Goal: Information Seeking & Learning: Check status

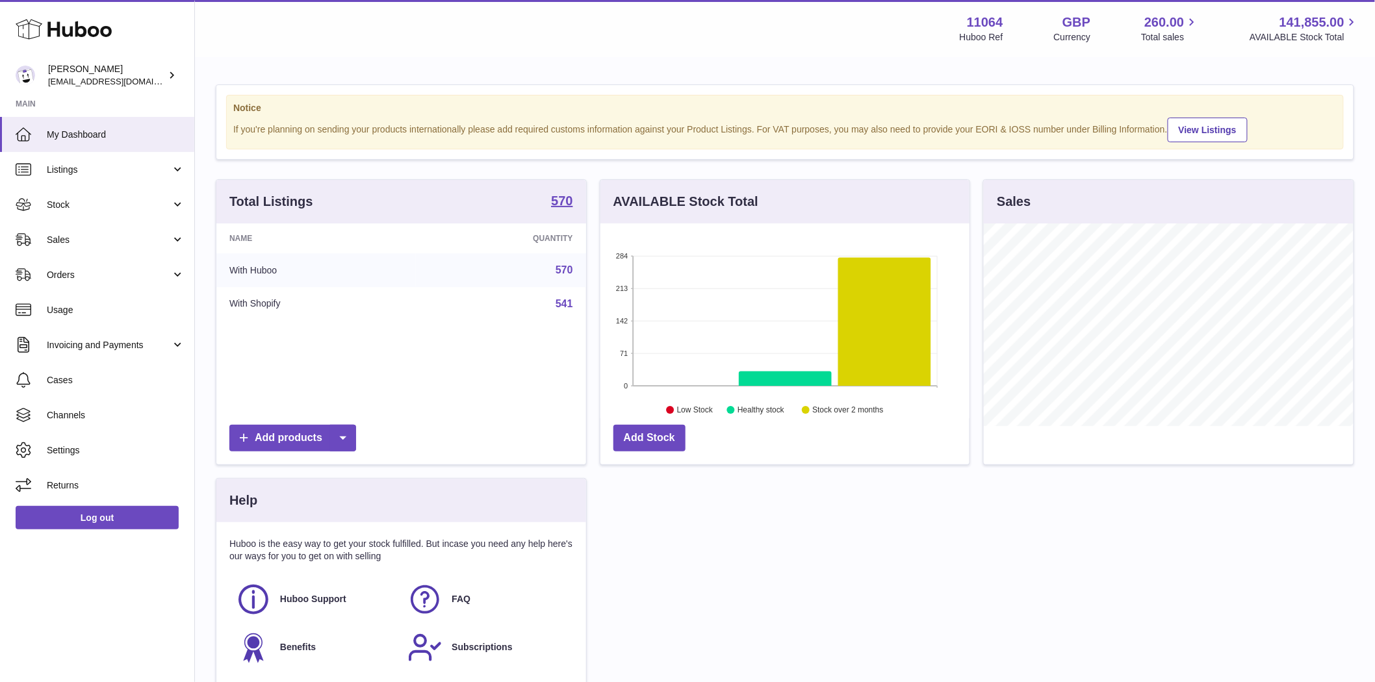
scroll to position [203, 369]
click at [64, 240] on span "Sales" at bounding box center [109, 240] width 124 height 12
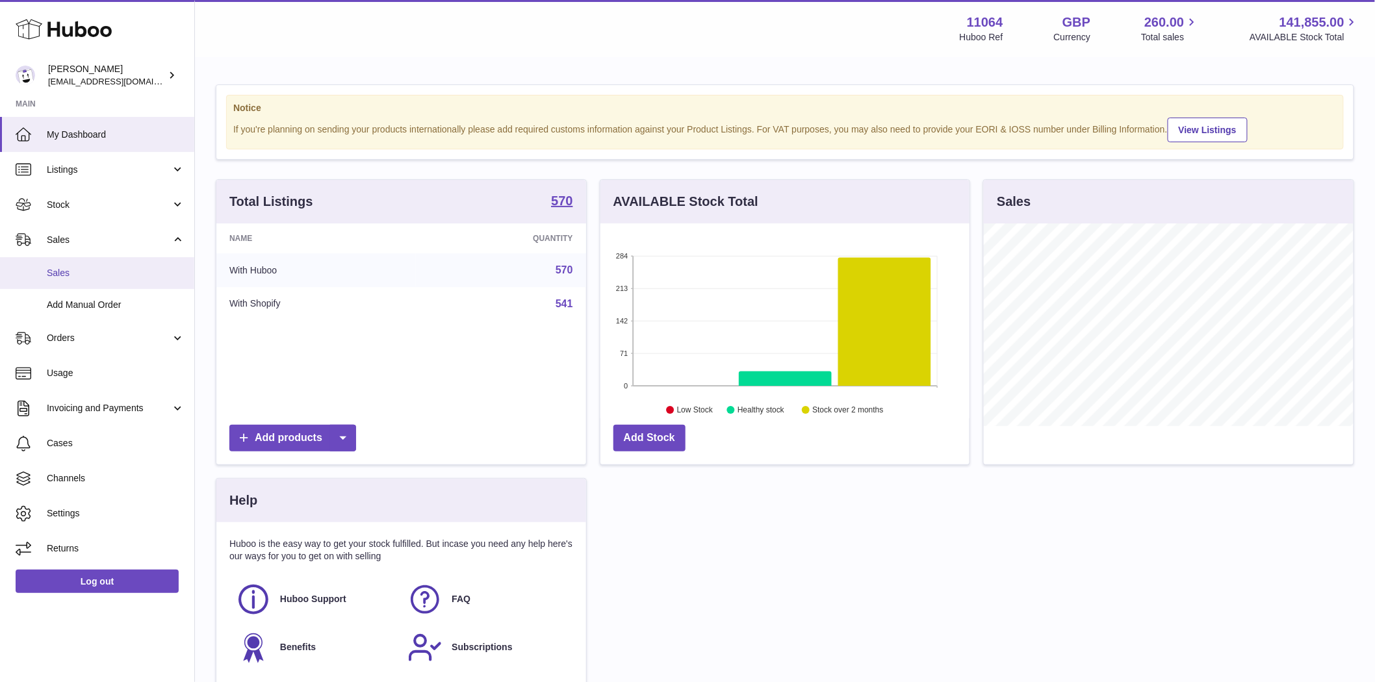
click at [80, 275] on span "Sales" at bounding box center [116, 273] width 138 height 12
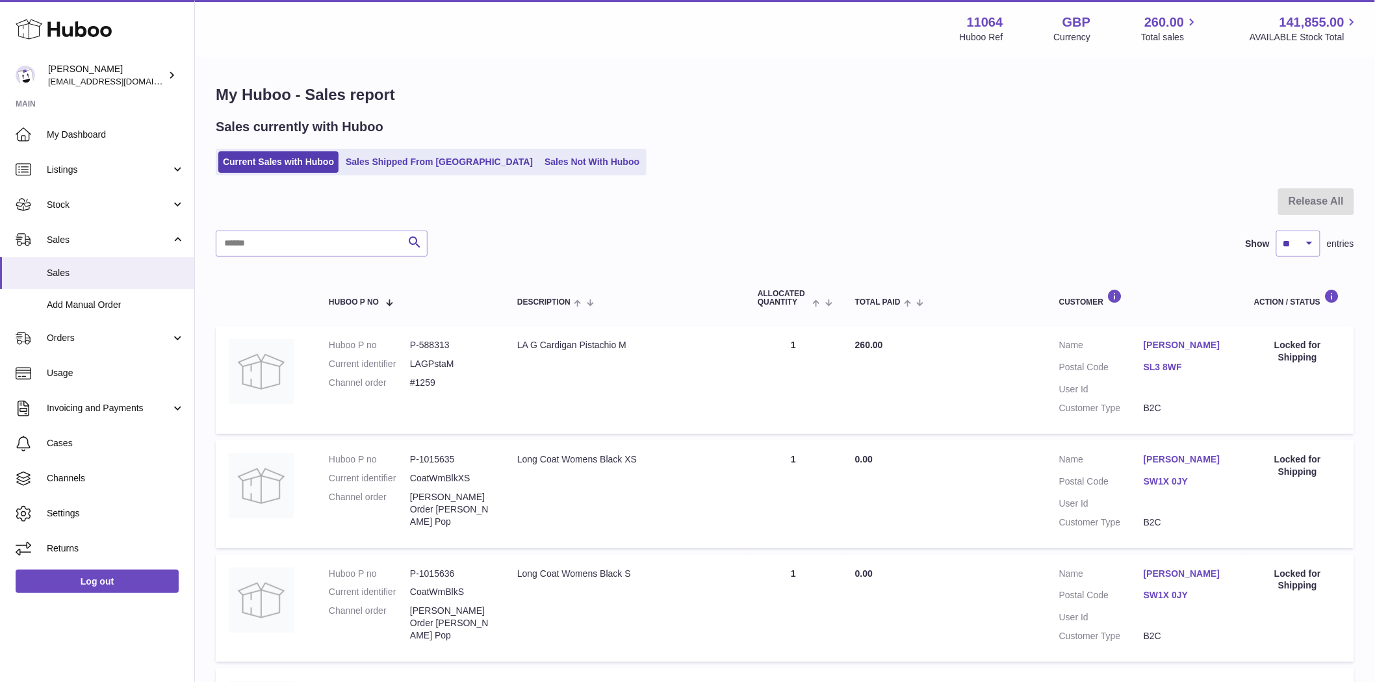
click at [1161, 463] on link "[PERSON_NAME]" at bounding box center [1185, 459] width 84 height 12
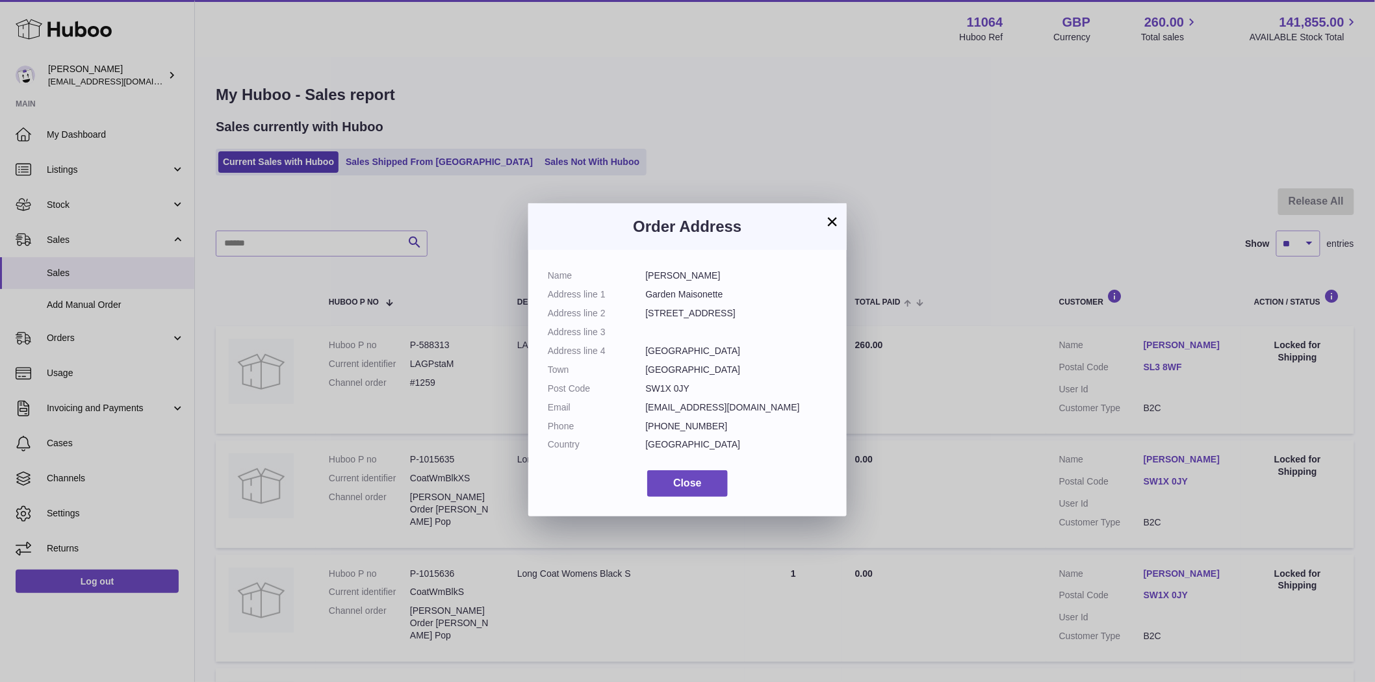
click at [1161, 463] on div "× Order Address Name Isabella Michell Address line 1 Garden Maisonette Address …" at bounding box center [687, 360] width 1375 height 682
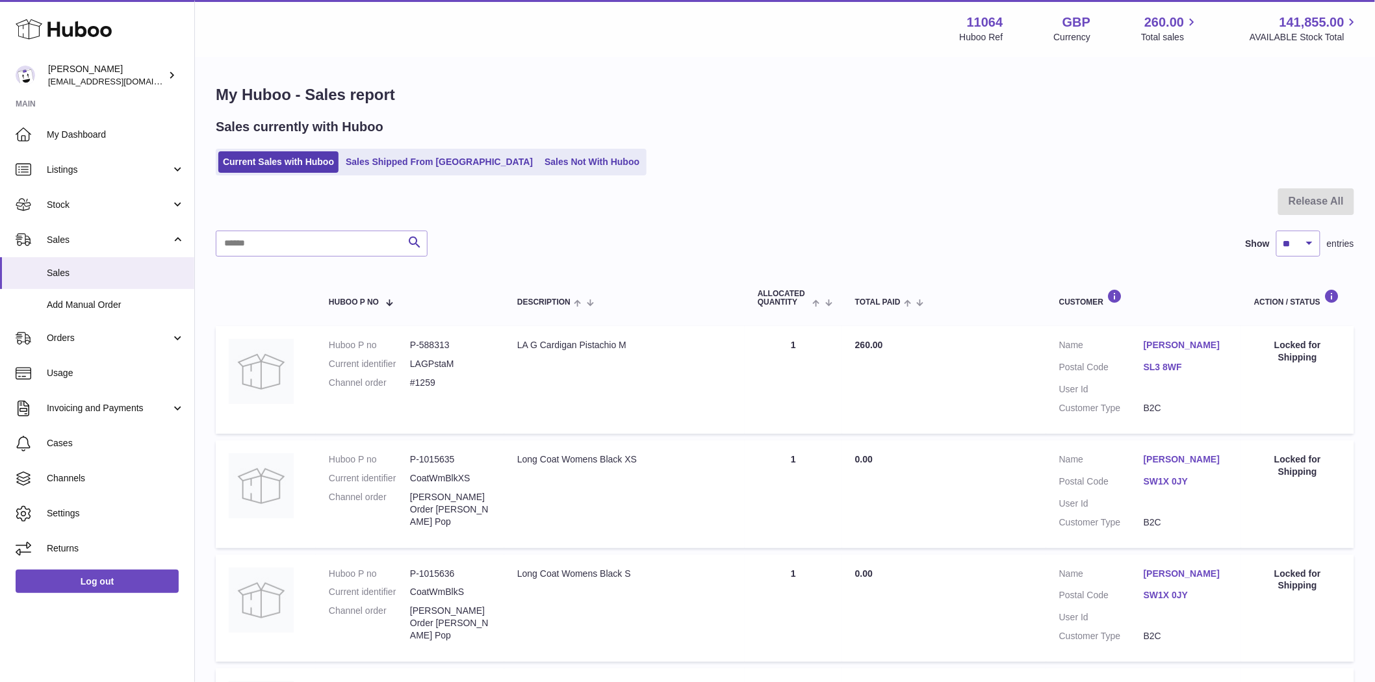
click at [1166, 346] on link "Sameer Chopra" at bounding box center [1185, 345] width 84 height 12
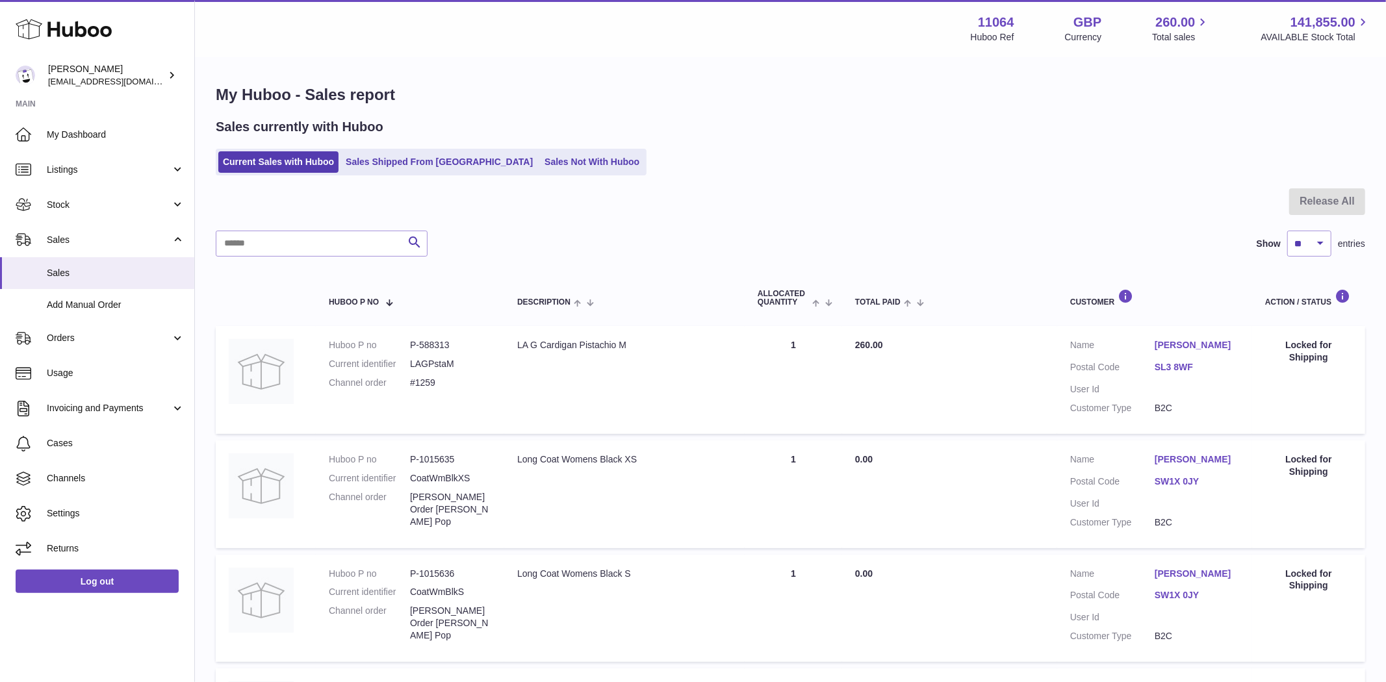
click at [1165, 346] on div at bounding box center [693, 341] width 1386 height 682
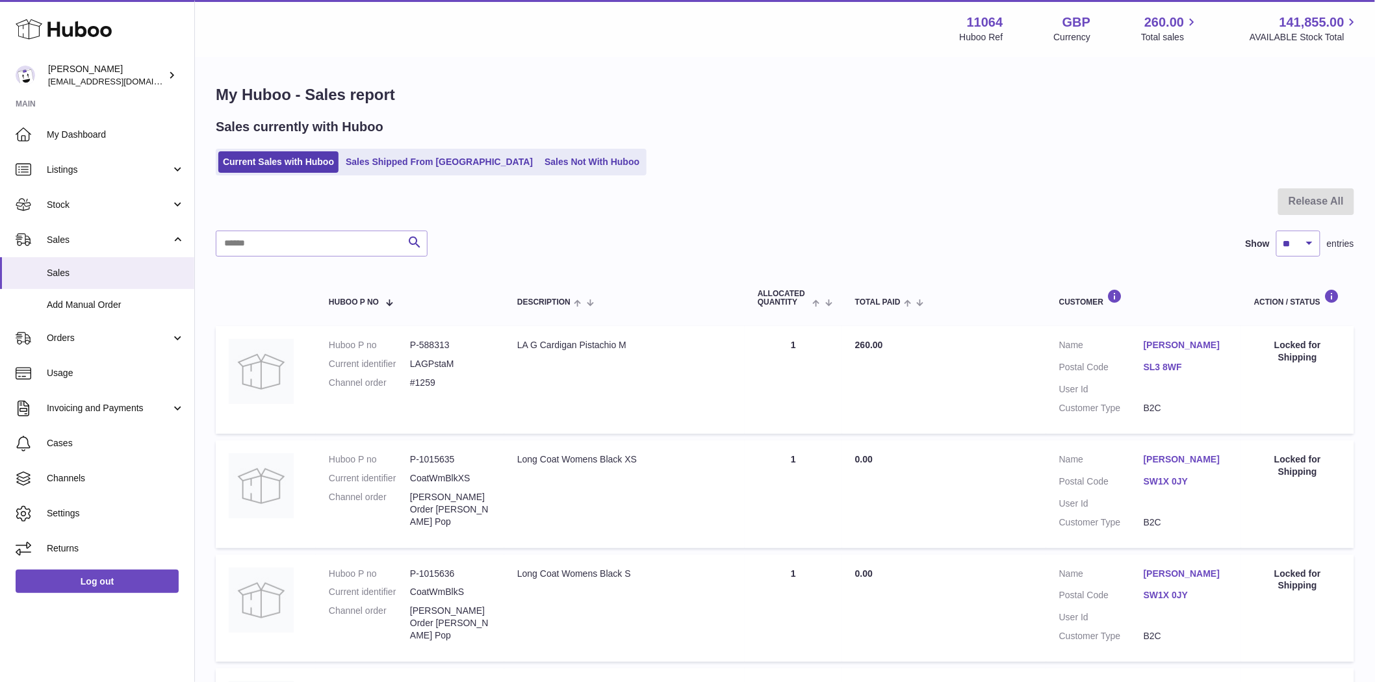
click at [436, 456] on dd "P-1015635" at bounding box center [450, 459] width 81 height 12
copy dd "1015635"
click at [77, 173] on span "Listings" at bounding box center [109, 170] width 124 height 12
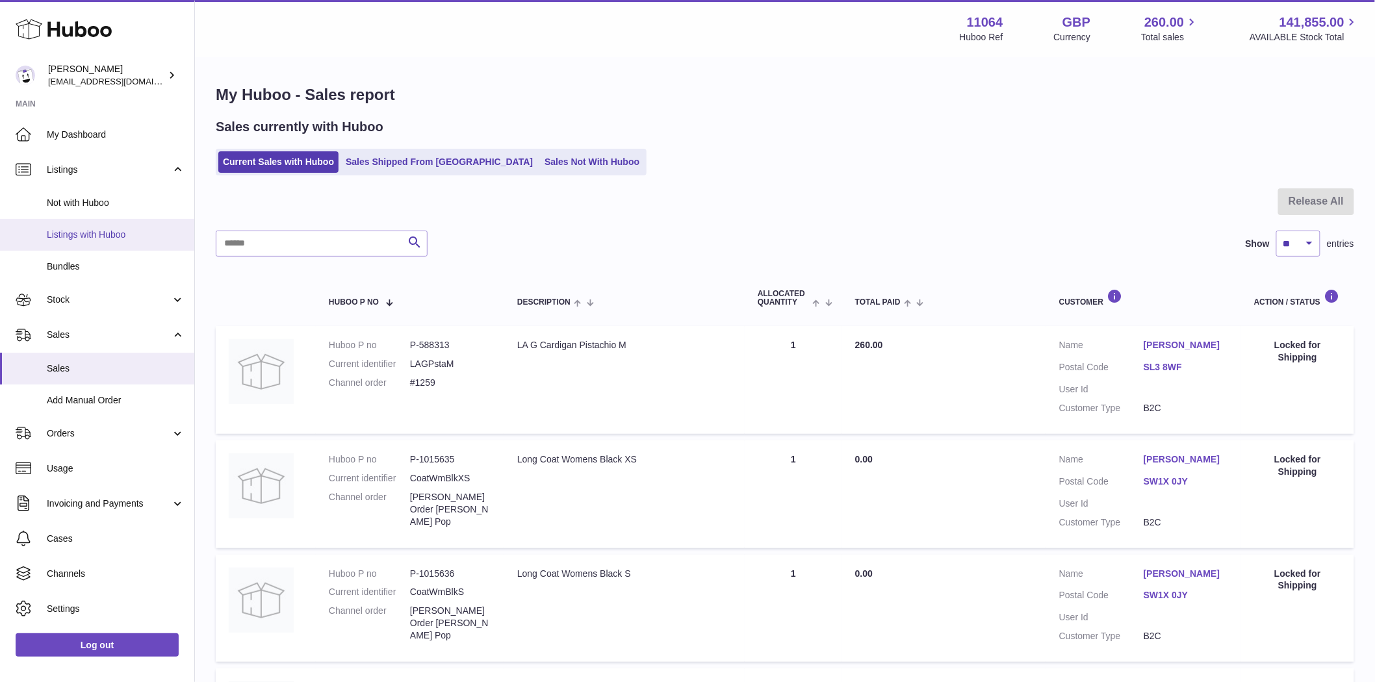
click at [97, 232] on span "Listings with Huboo" at bounding box center [116, 235] width 138 height 12
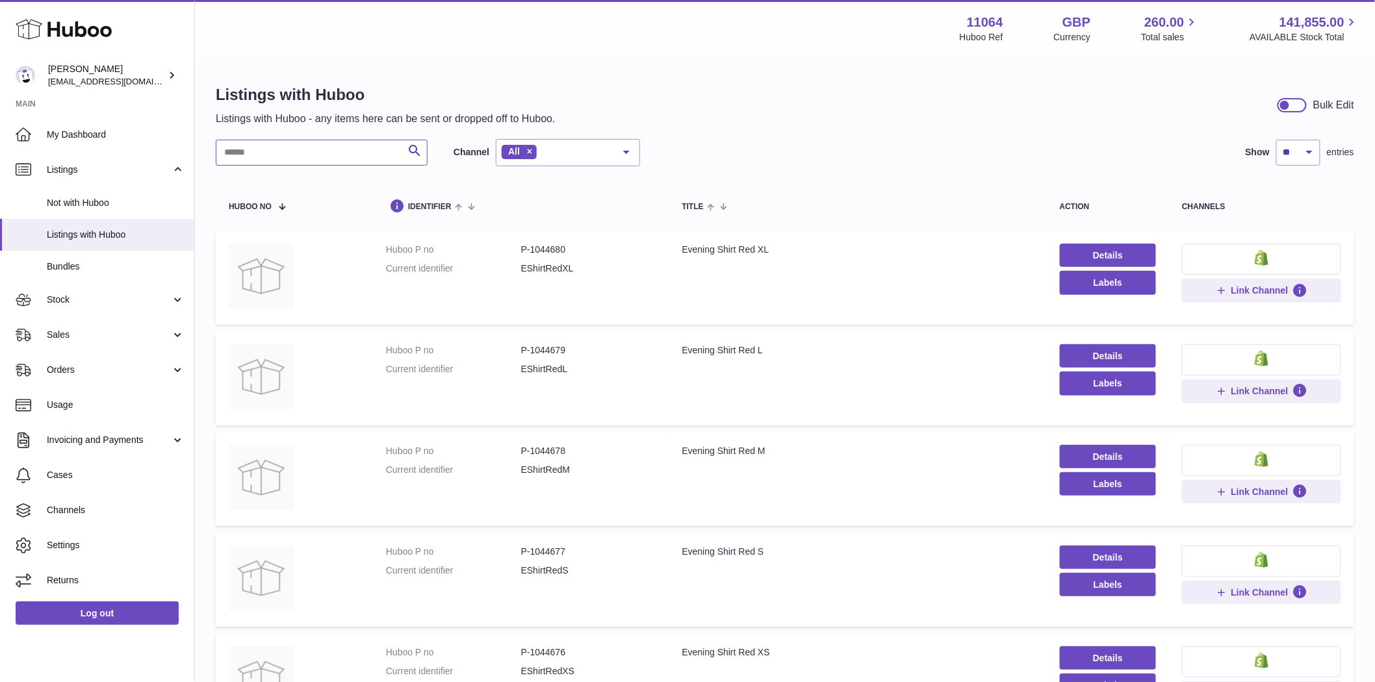
click at [292, 156] on input "text" at bounding box center [322, 153] width 212 height 26
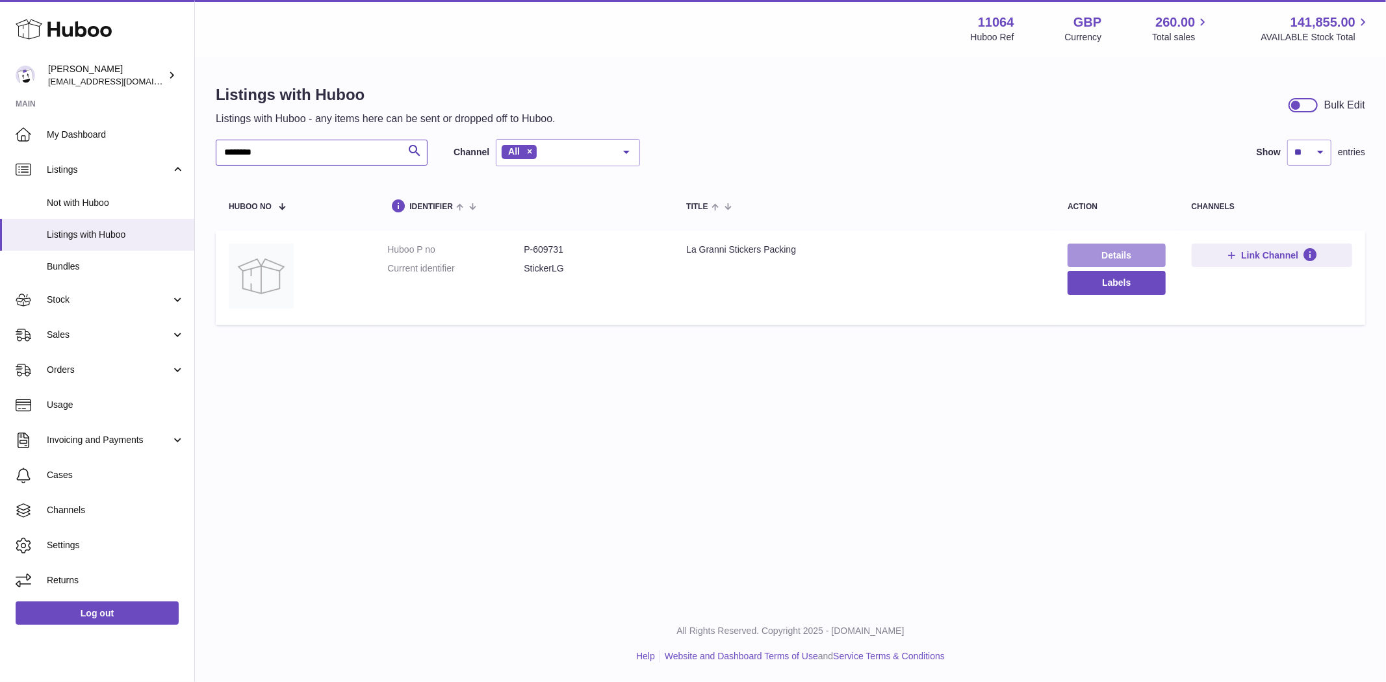
type input "********"
click at [1108, 249] on link "Details" at bounding box center [1115, 255] width 97 height 23
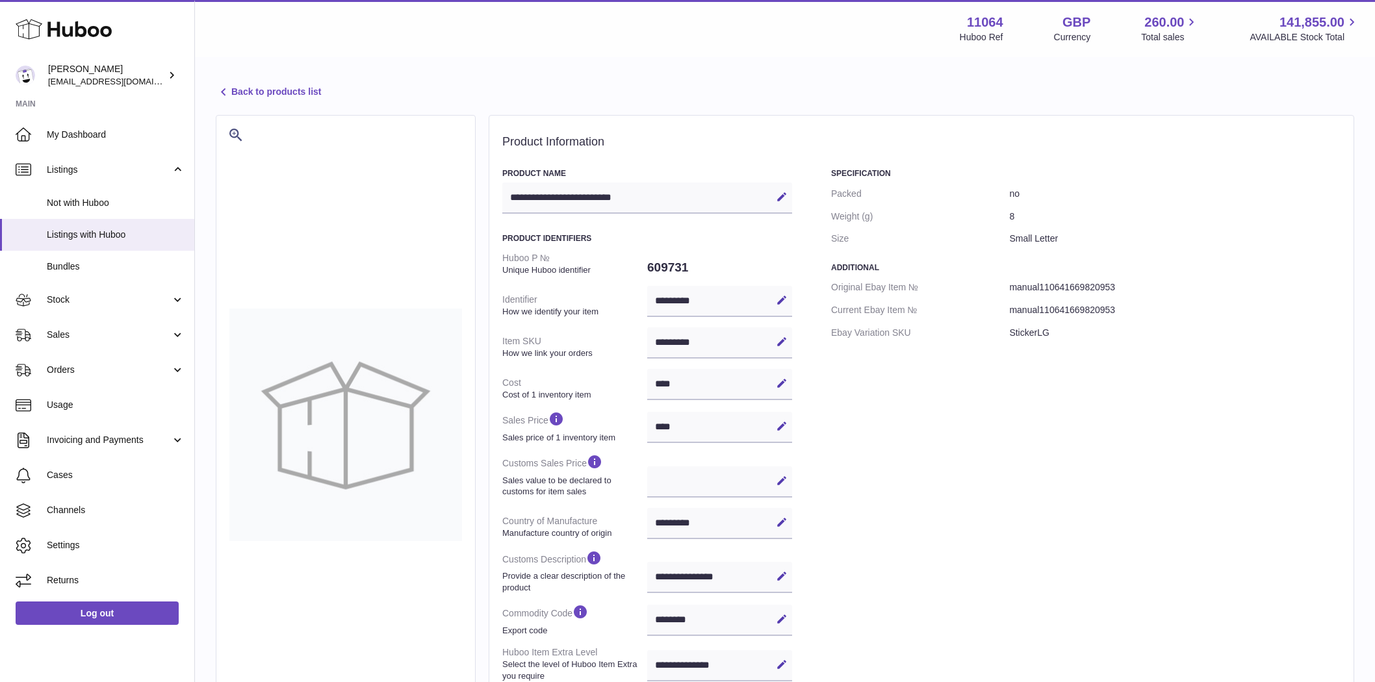
select select "***"
select select "****"
click at [242, 97] on link "Back to products list" at bounding box center [268, 92] width 105 height 16
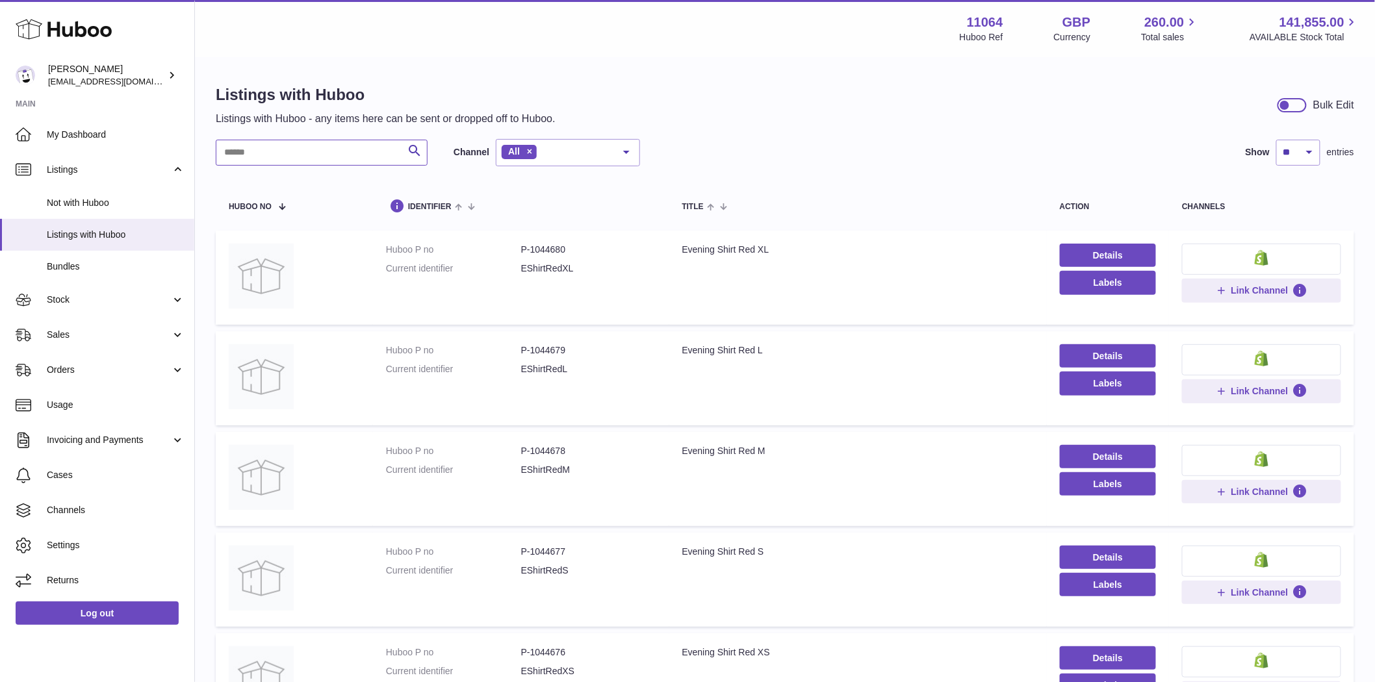
click at [312, 149] on input "text" at bounding box center [322, 153] width 212 height 26
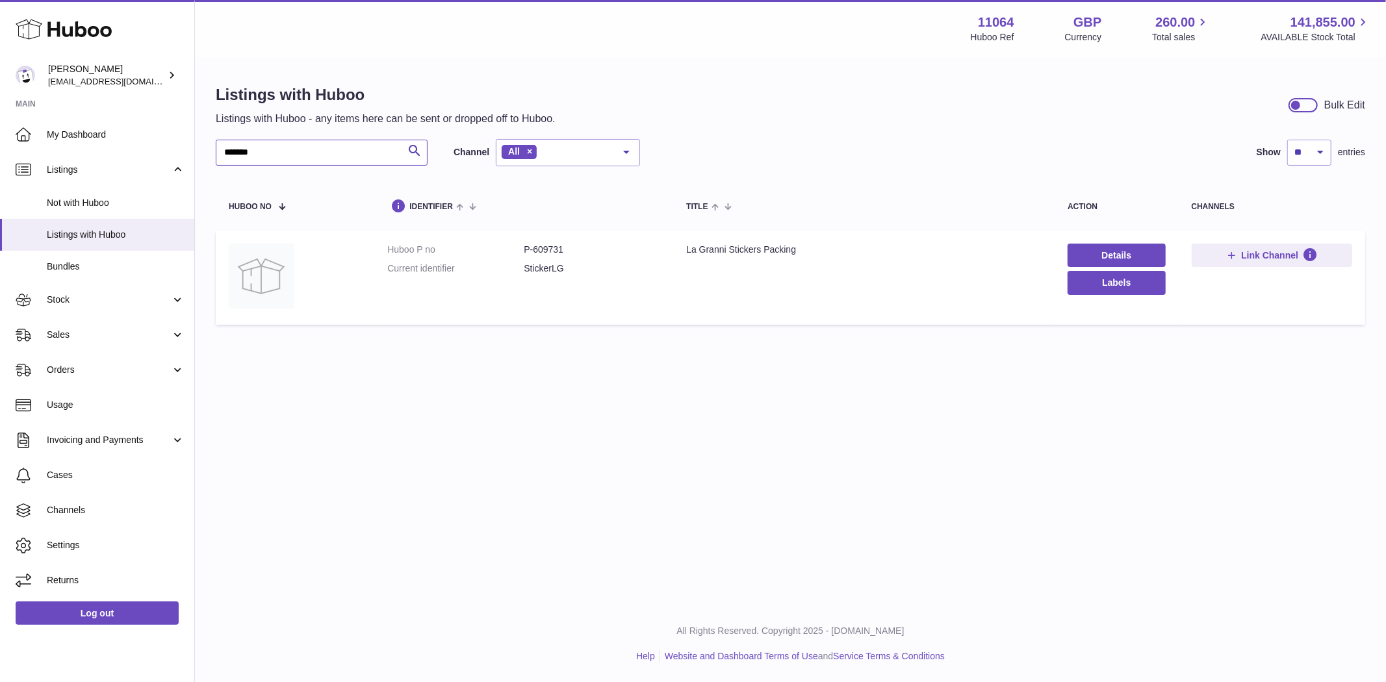
type input "*******"
drag, startPoint x: 574, startPoint y: 255, endPoint x: 528, endPoint y: 248, distance: 46.6
click at [528, 248] on dd "P-609731" at bounding box center [592, 250] width 136 height 12
click at [73, 300] on span "Stock" at bounding box center [109, 300] width 124 height 12
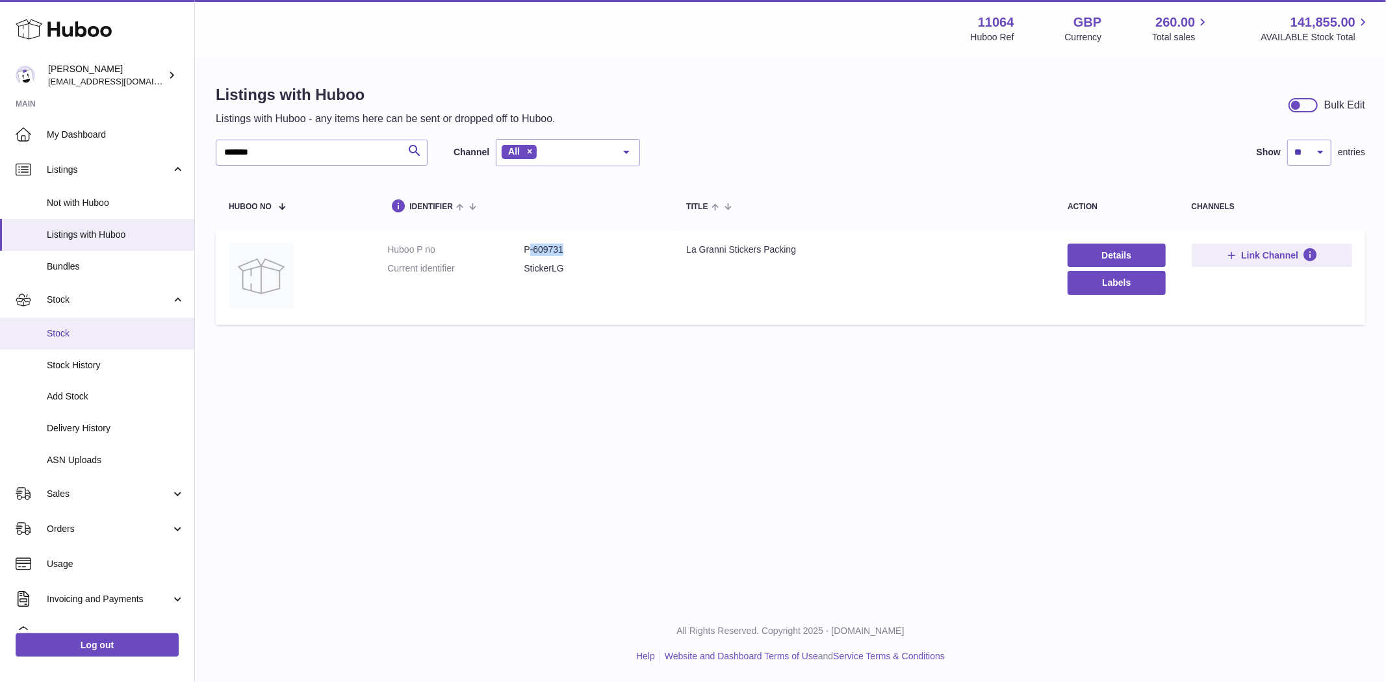
click at [62, 338] on span "Stock" at bounding box center [116, 333] width 138 height 12
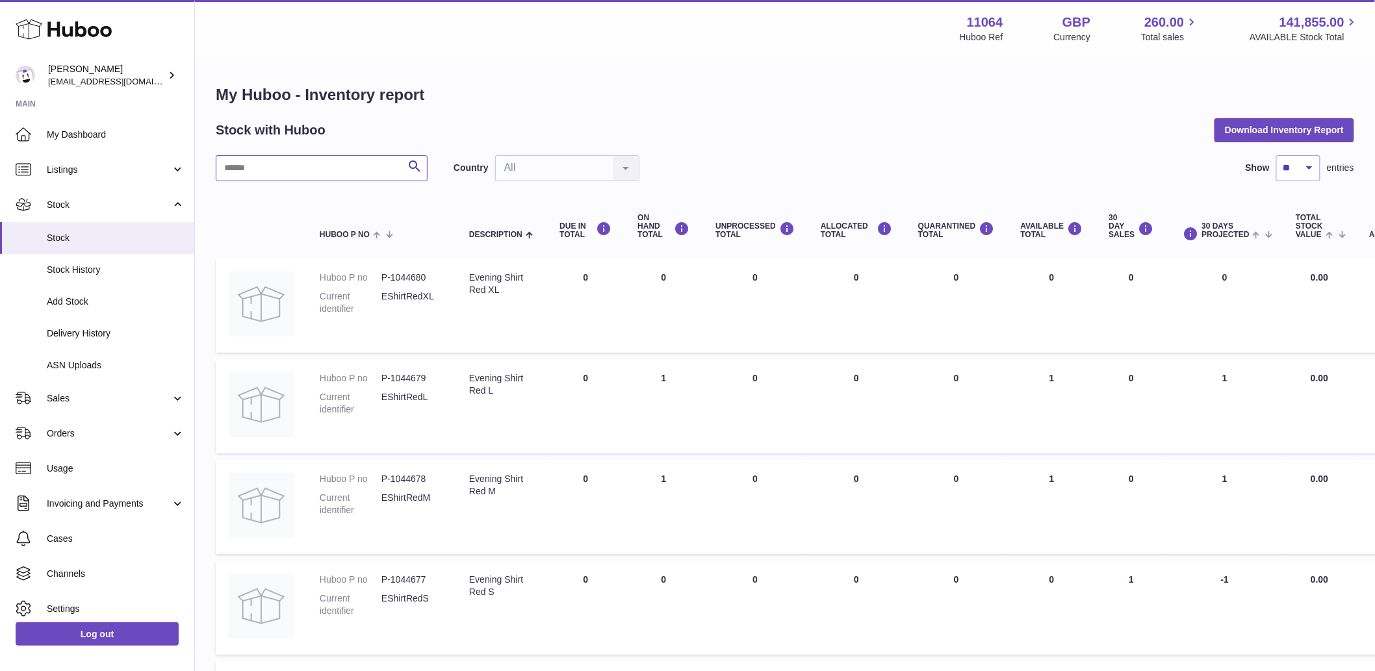
click at [251, 165] on input "text" at bounding box center [322, 168] width 212 height 26
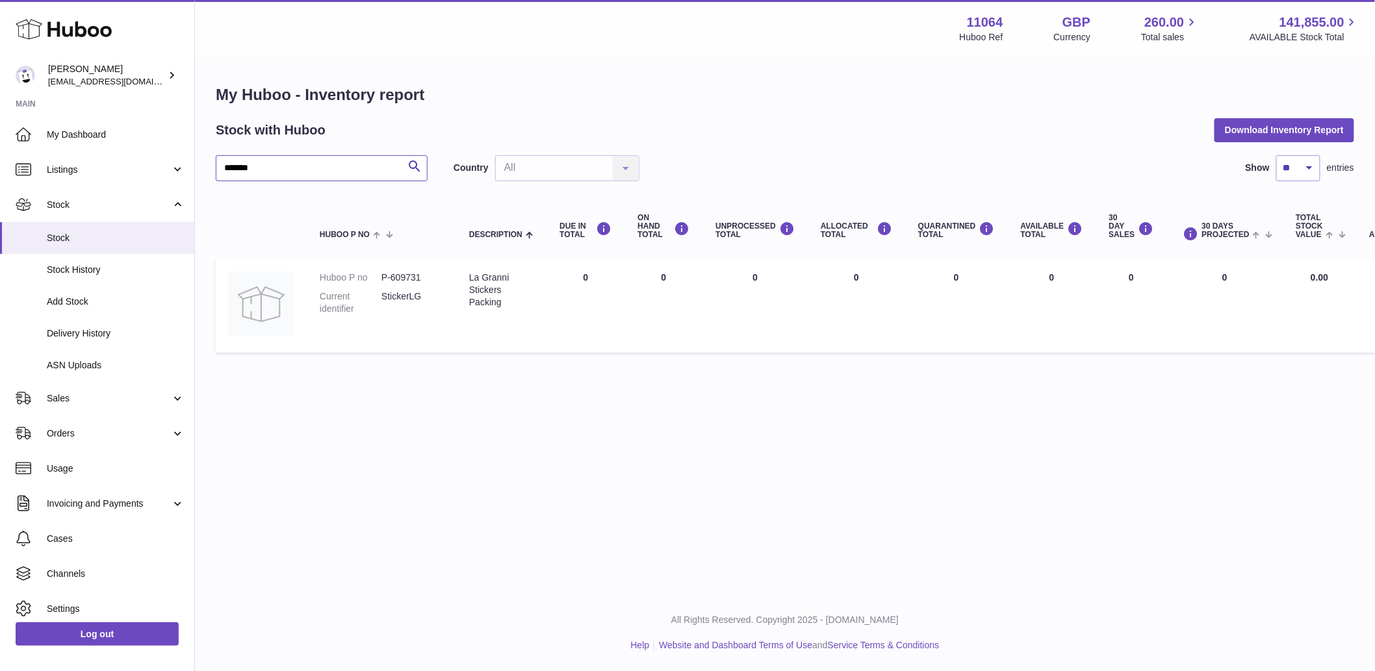
type input "*******"
drag, startPoint x: 427, startPoint y: 279, endPoint x: 392, endPoint y: 278, distance: 35.1
click at [392, 278] on dd "P-609731" at bounding box center [412, 278] width 62 height 12
copy dd "609731"
click at [66, 399] on span "Sales" at bounding box center [109, 398] width 124 height 12
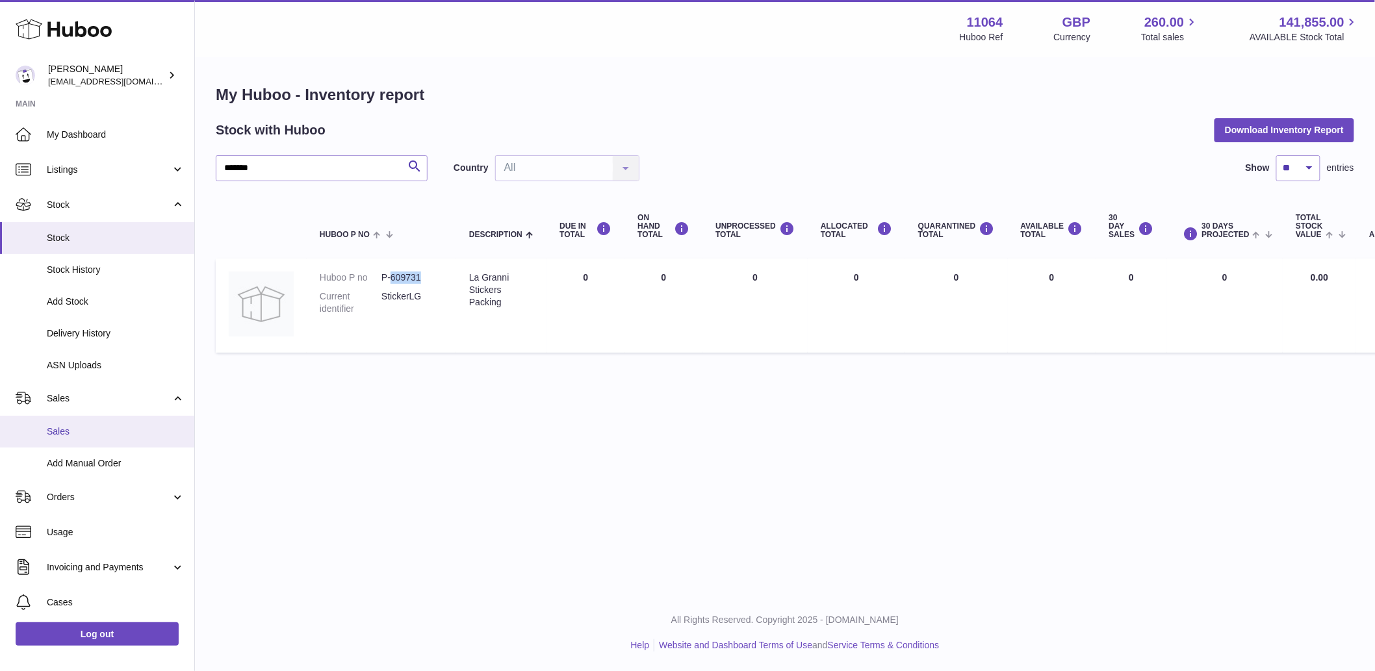
click at [73, 434] on span "Sales" at bounding box center [116, 432] width 138 height 12
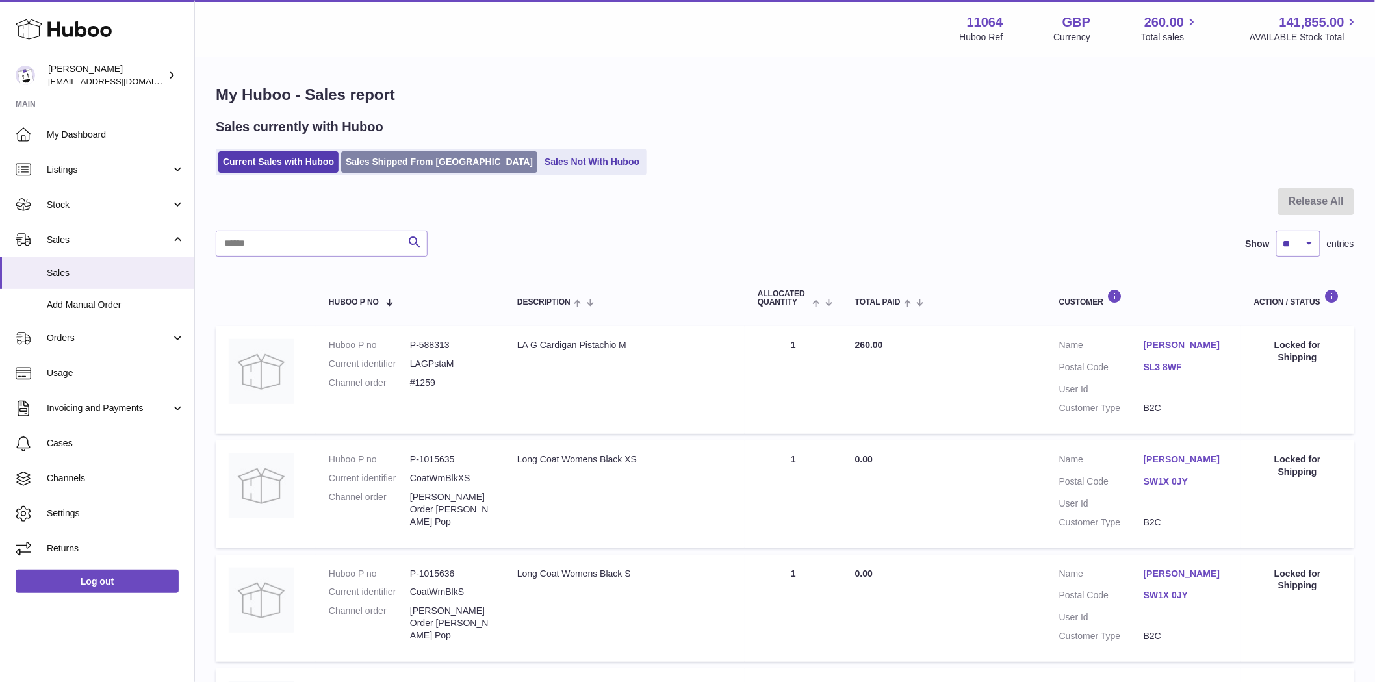
click at [390, 170] on link "Sales Shipped From [GEOGRAPHIC_DATA]" at bounding box center [439, 161] width 196 height 21
